Goal: Task Accomplishment & Management: Use online tool/utility

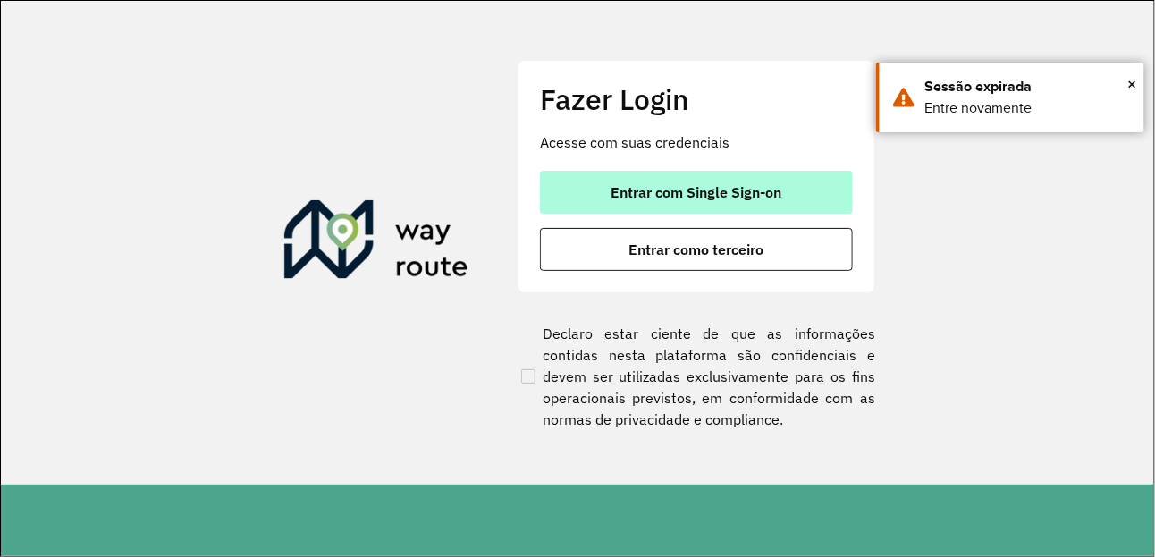
click at [767, 207] on button "Entrar com Single Sign-on" at bounding box center [696, 192] width 313 height 43
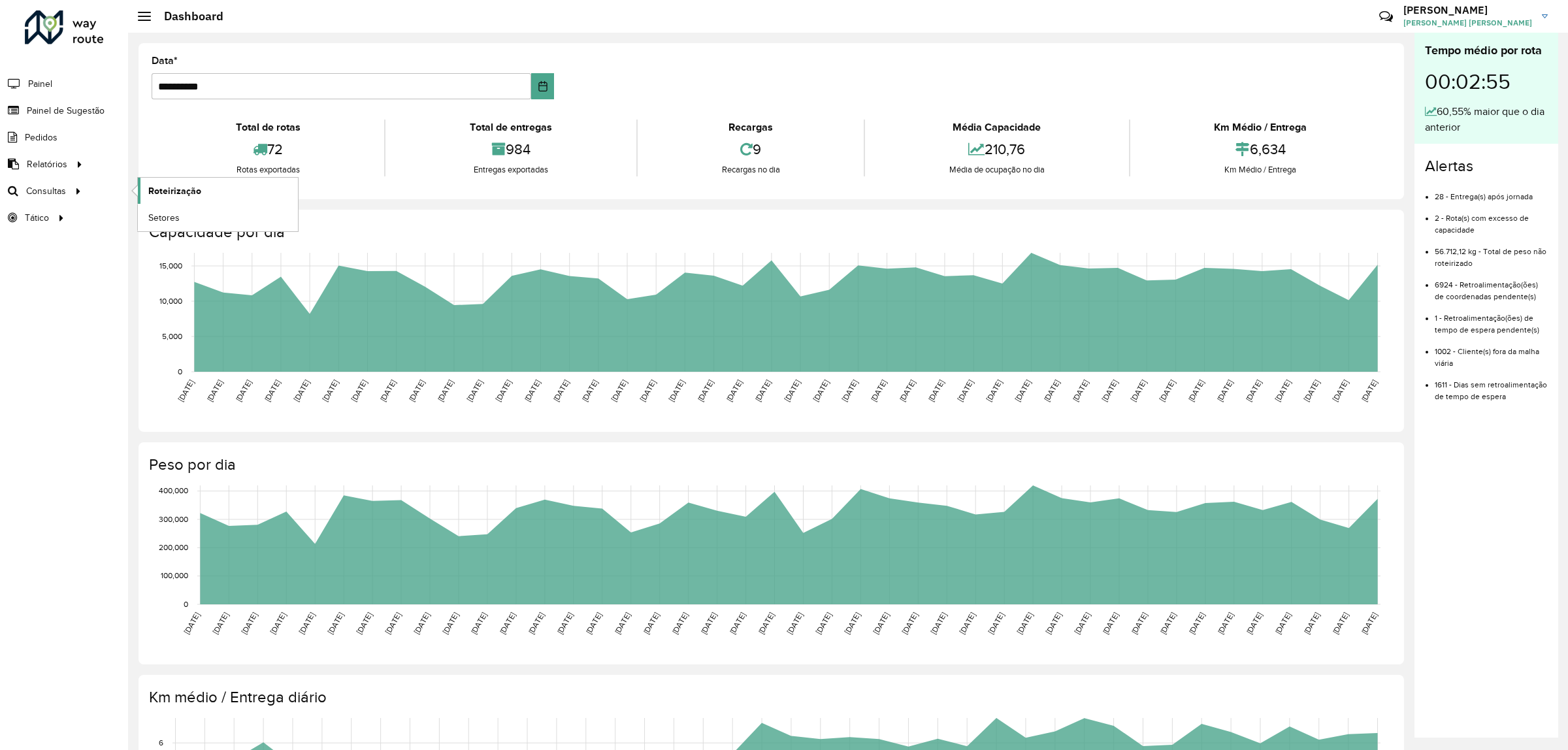
click at [164, 190] on span "Roteirização" at bounding box center [175, 191] width 53 height 14
click at [58, 115] on span "Painel de Sugestão" at bounding box center [68, 110] width 82 height 14
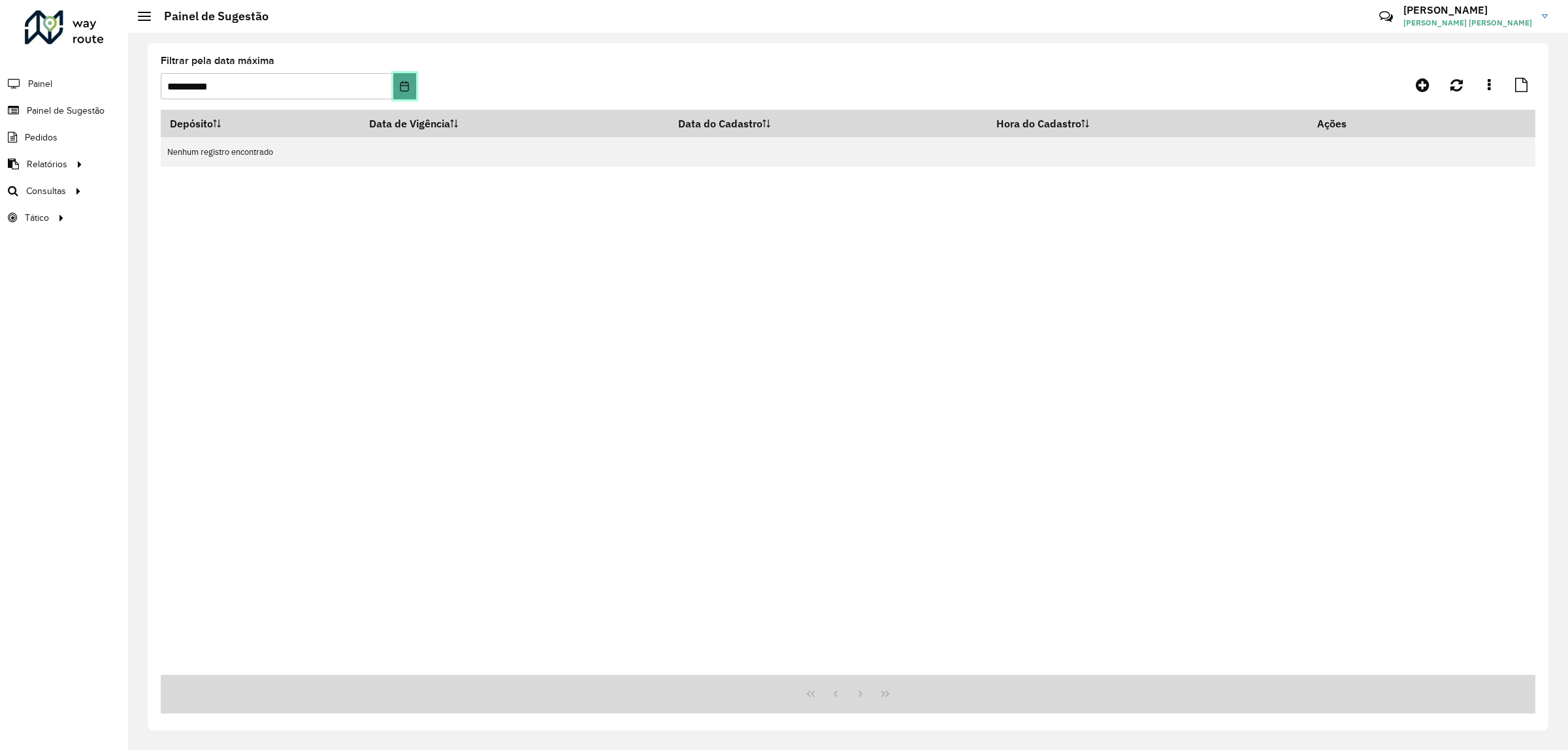
click at [400, 89] on icon "Choose Date" at bounding box center [405, 86] width 9 height 10
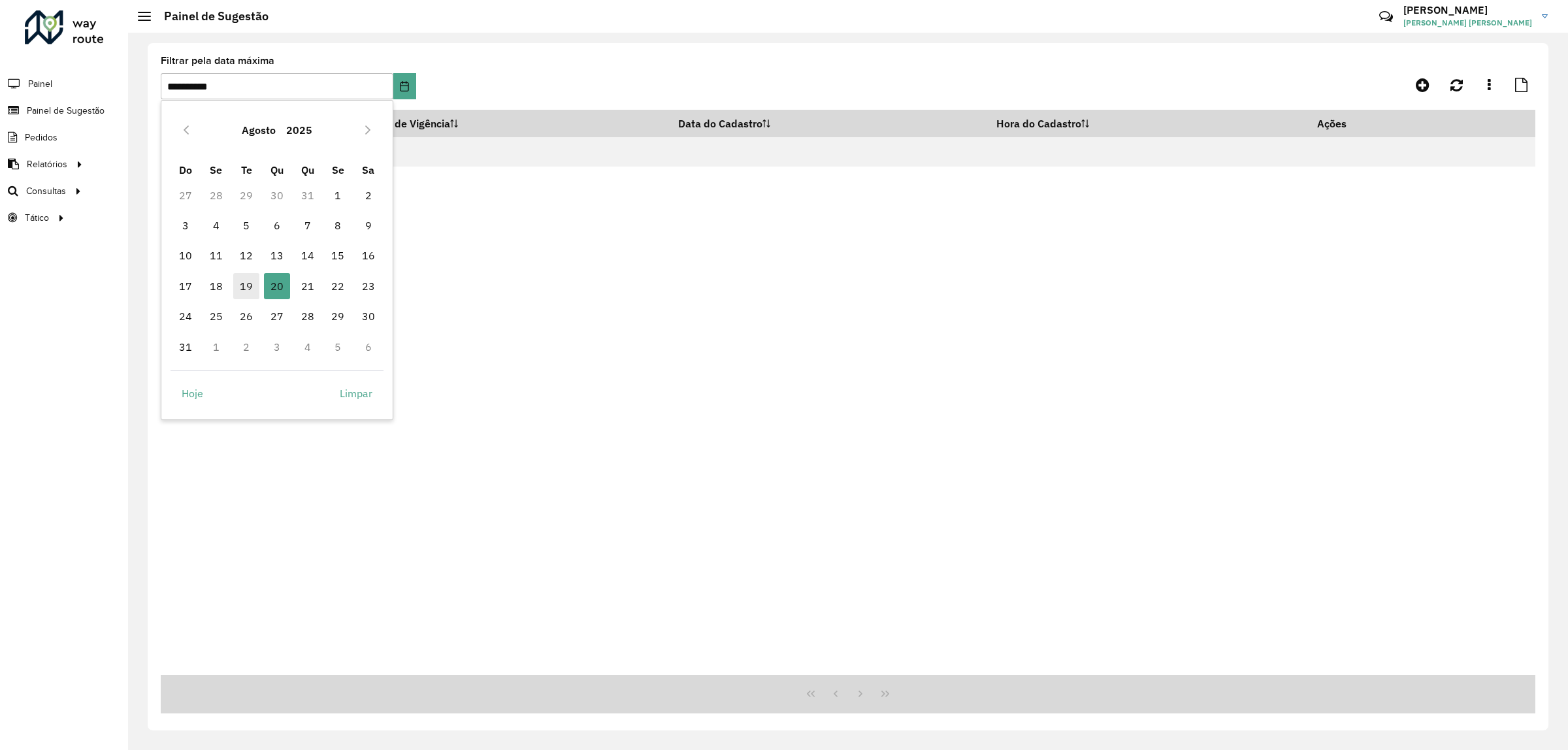
click at [245, 278] on span "19" at bounding box center [246, 287] width 26 height 26
type input "**********"
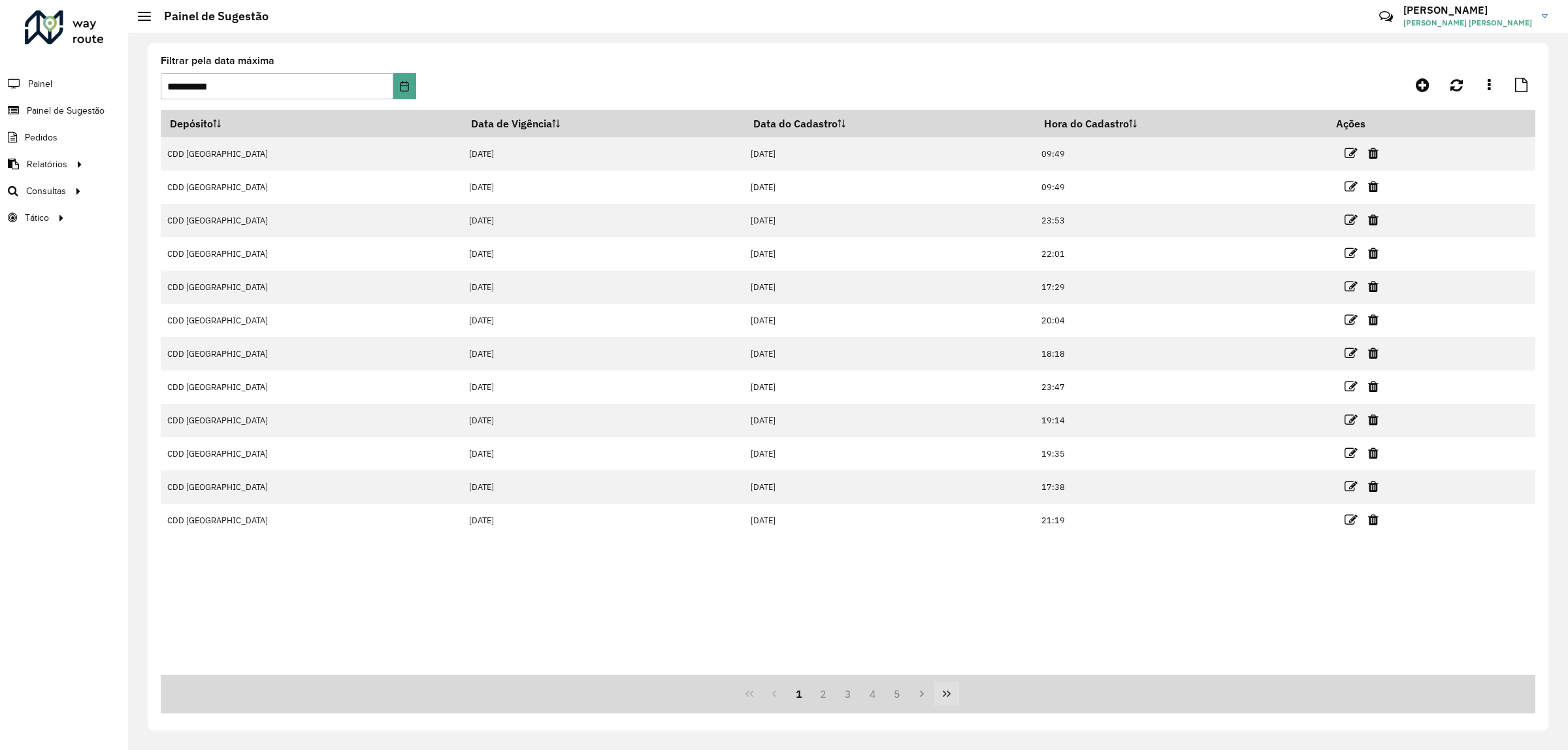
click at [840, 406] on icon "Last Page" at bounding box center [946, 694] width 10 height 10
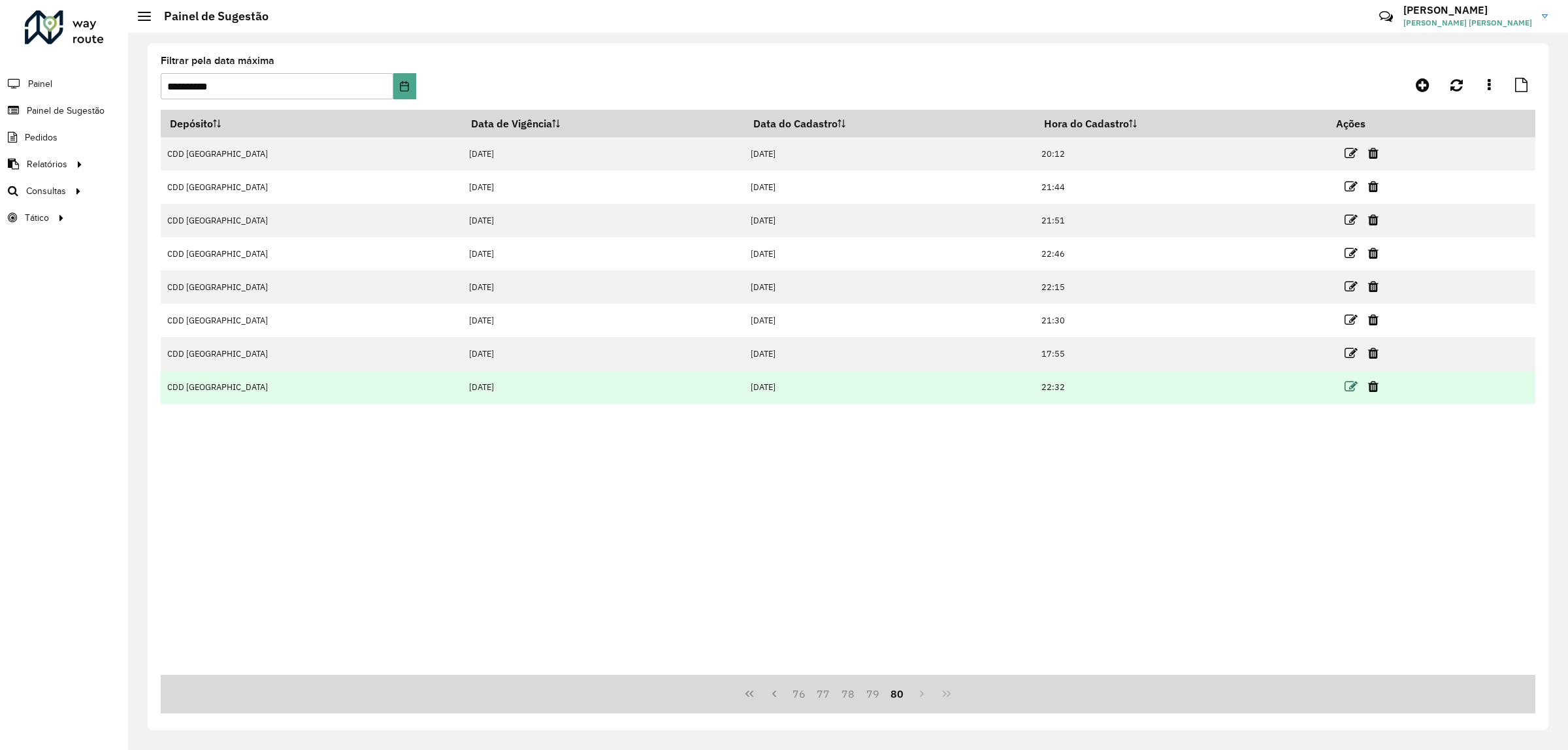
click at [840, 391] on icon at bounding box center [1351, 387] width 13 height 13
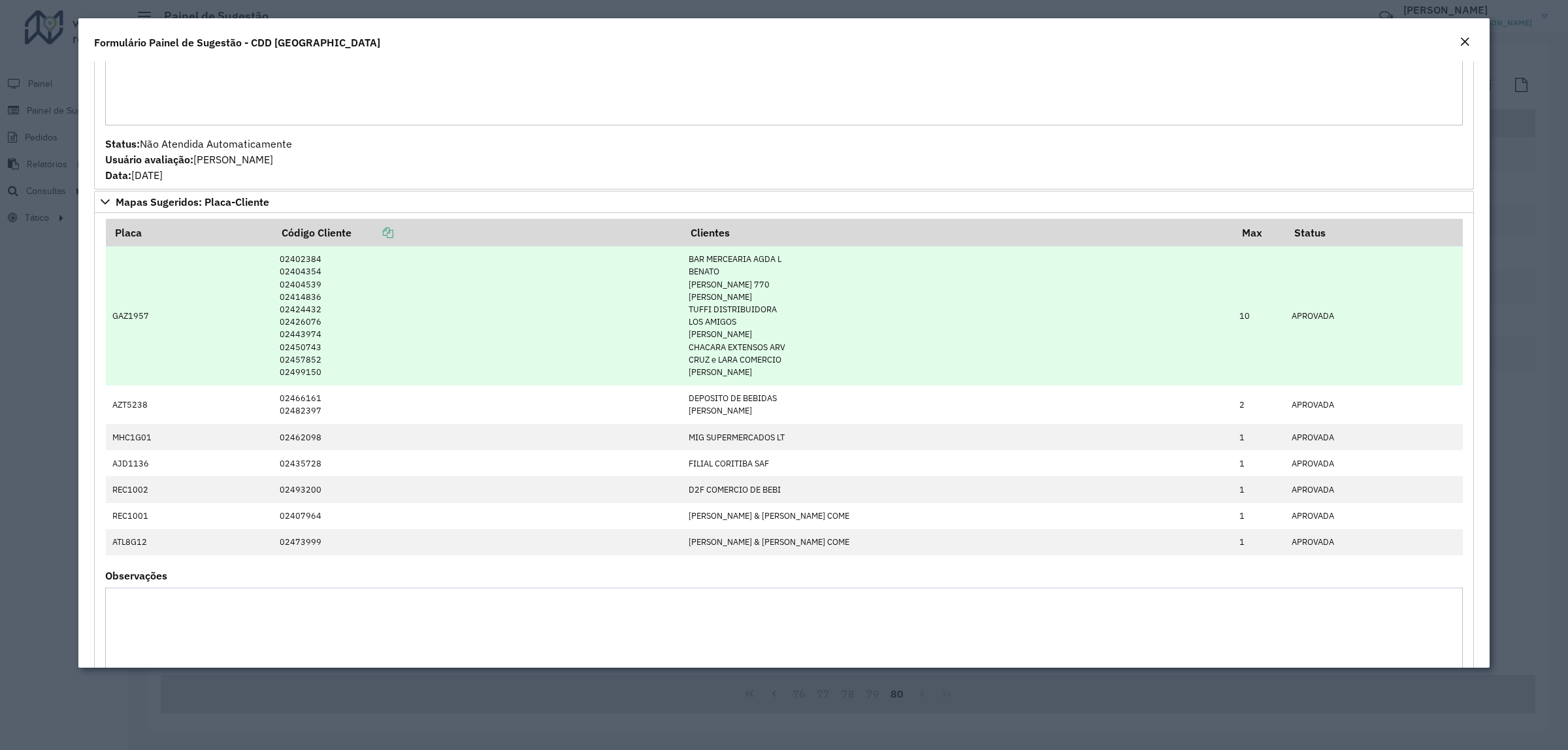
scroll to position [358, 0]
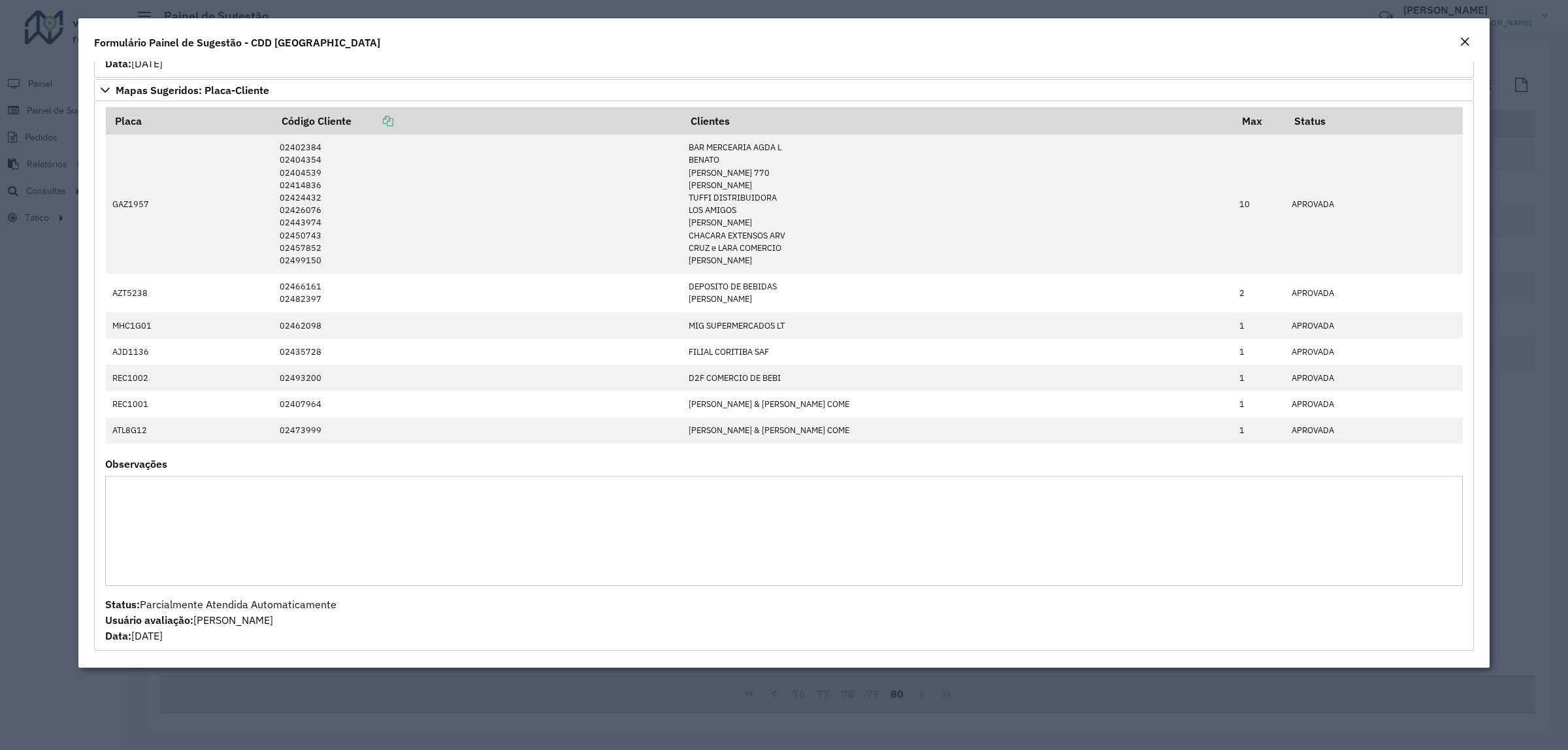
click at [840, 39] on em "Close" at bounding box center [1465, 42] width 10 height 10
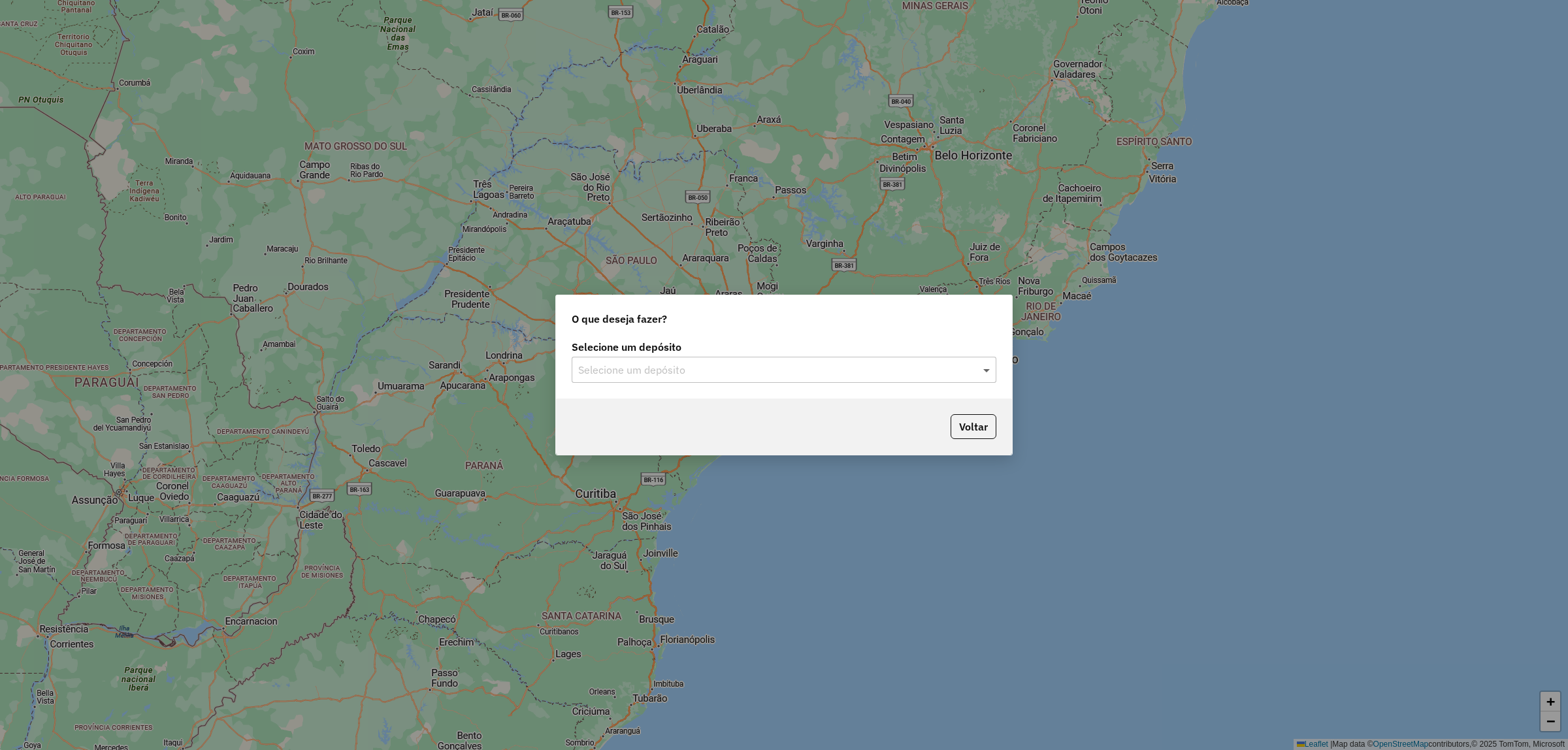
click at [990, 369] on span at bounding box center [988, 369] width 16 height 15
click at [738, 404] on div "CDD [GEOGRAPHIC_DATA]" at bounding box center [783, 408] width 423 height 22
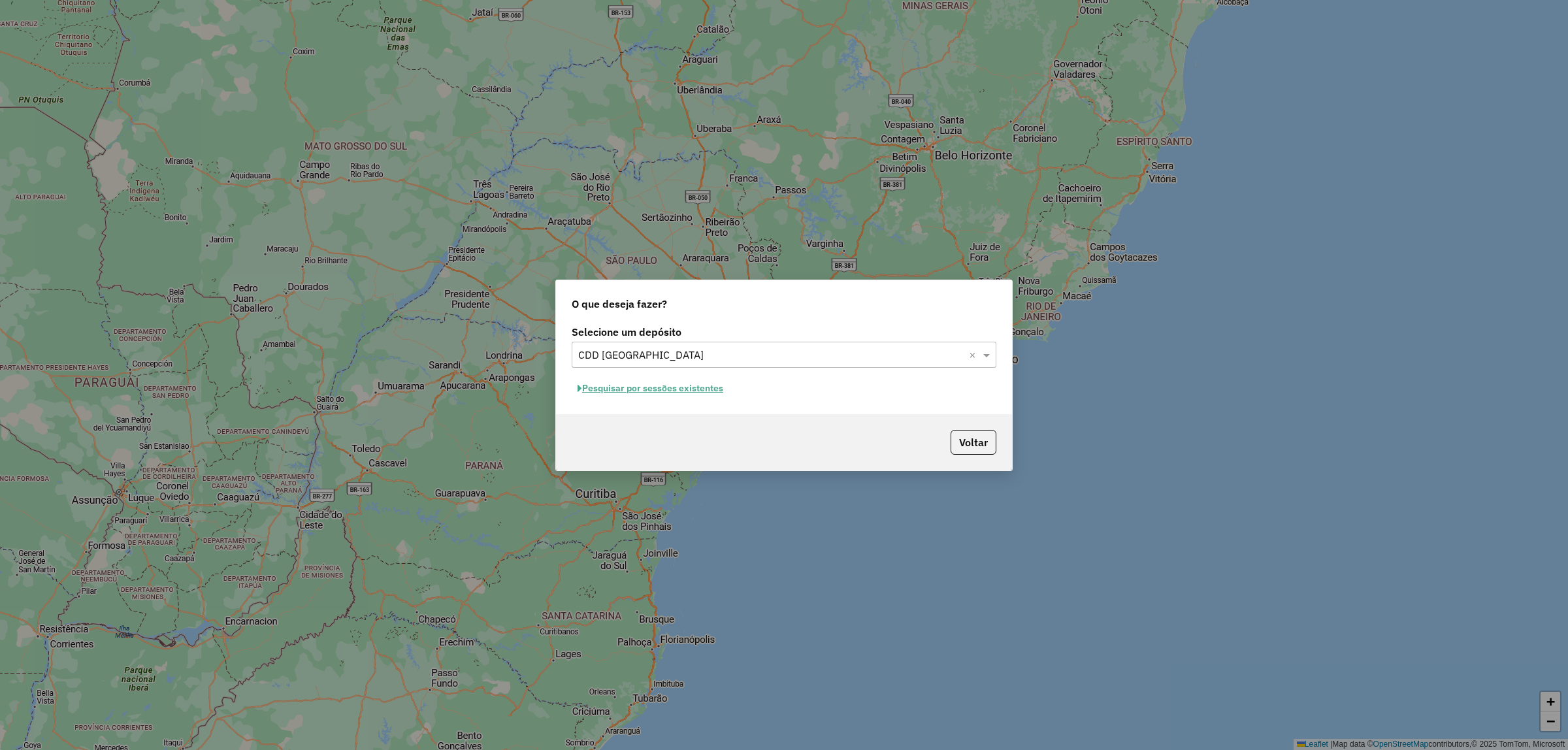
click at [697, 386] on button "Pesquisar por sessões existentes" at bounding box center [650, 389] width 157 height 20
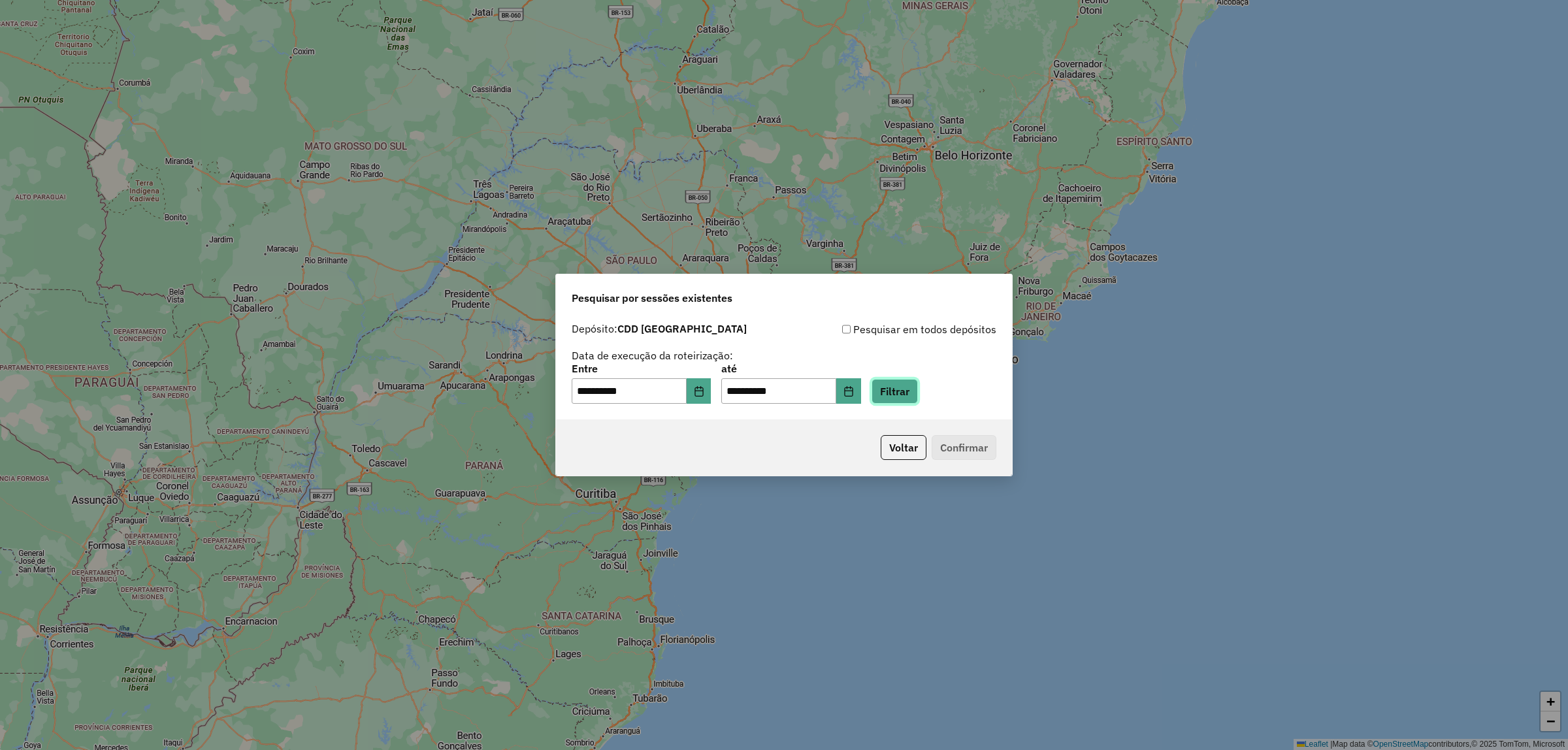
click at [918, 389] on button "Filtrar" at bounding box center [894, 392] width 46 height 25
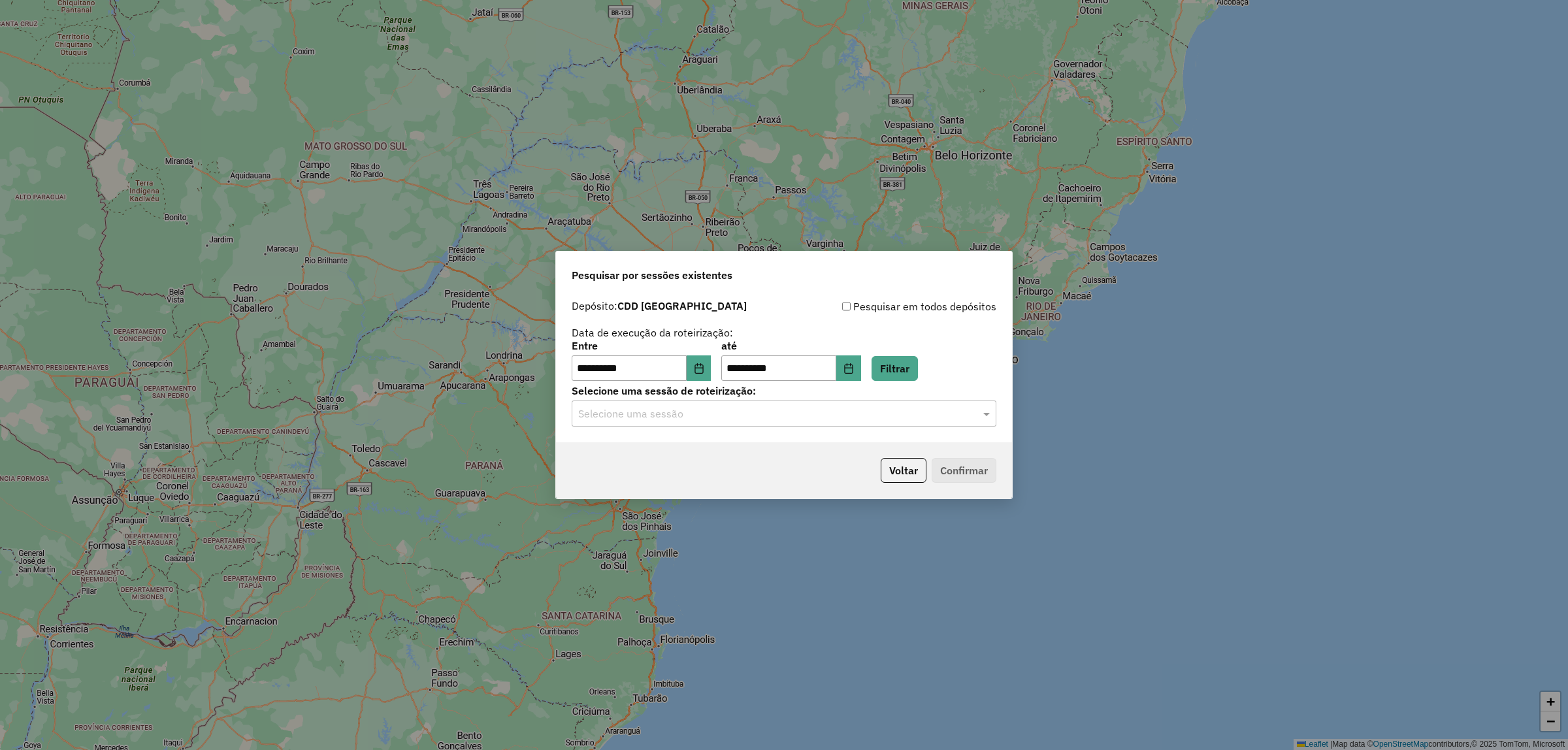
click at [842, 404] on div "Selecione uma sessão" at bounding box center [783, 414] width 425 height 26
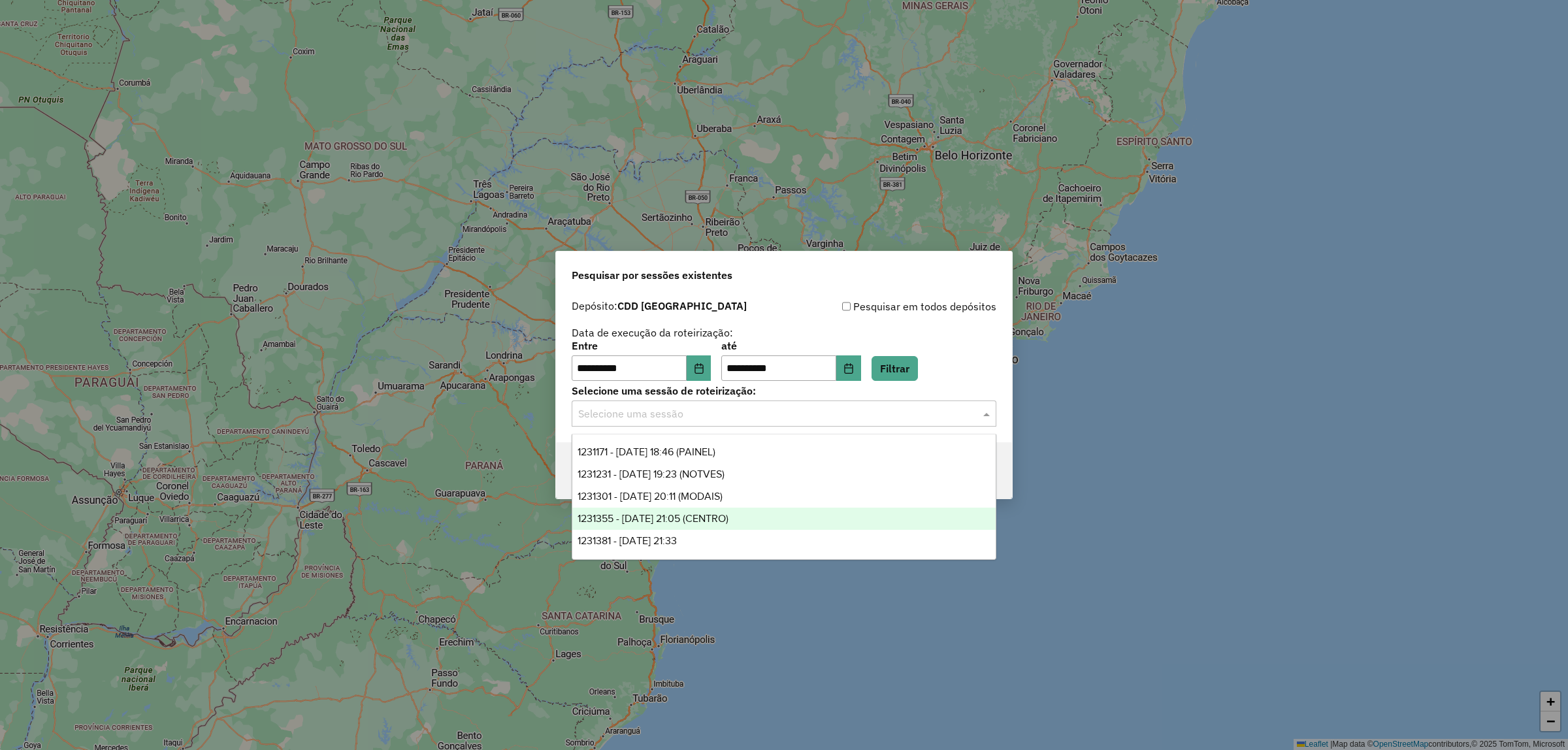
click at [685, 518] on span "1231355 - 19/08/2025 21:05 (CENTRO)" at bounding box center [652, 518] width 151 height 11
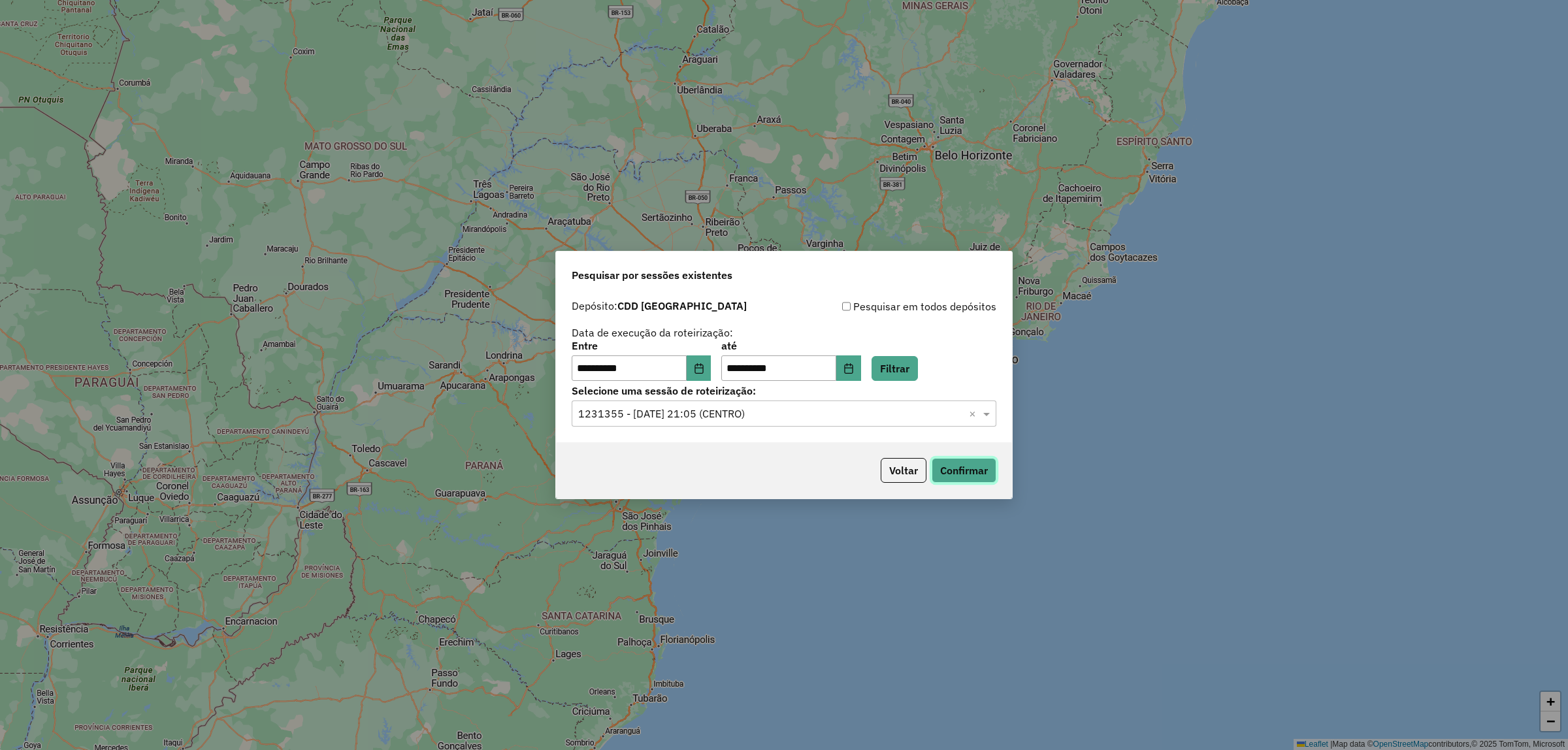
click at [956, 472] on button "Confirmar" at bounding box center [964, 471] width 65 height 25
